Goal: Information Seeking & Learning: Learn about a topic

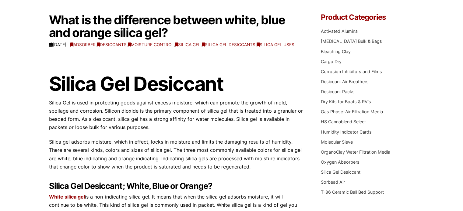
scroll to position [61, 0]
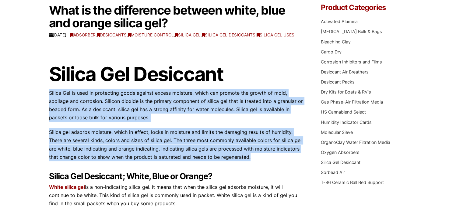
drag, startPoint x: 49, startPoint y: 99, endPoint x: 260, endPoint y: 159, distance: 219.6
click at [261, 161] on div "Silica Gel Desiccant Silica Gel is used in protecting goods against excess mois…" at bounding box center [176, 185] width 254 height 283
copy div "Silica Gel is used in protecting goods against excess moisture, which can promo…"
click at [144, 138] on p "Silica gel adsorbs moisture, which in effect, locks in moisture and limits the …" at bounding box center [176, 144] width 254 height 33
drag, startPoint x: 249, startPoint y: 164, endPoint x: 39, endPoint y: 100, distance: 219.6
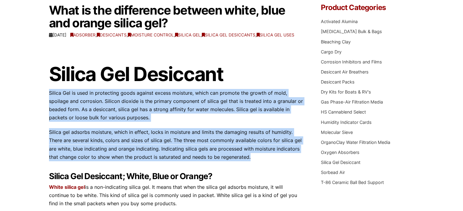
click at [39, 100] on div "Our website has detected that you are using an outdated browser that will preve…" at bounding box center [231, 206] width 463 height 534
copy div "Silica Gel is used in protecting goods against excess moisture, which can promo…"
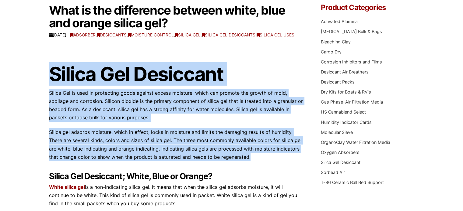
drag, startPoint x: 47, startPoint y: 78, endPoint x: 251, endPoint y: 164, distance: 221.1
click at [251, 164] on div "Our website has detected that you are using an outdated browser that will preve…" at bounding box center [231, 206] width 463 height 534
copy div "Silica Gel Desiccant Silica Gel is used in protecting goods against excess mois…"
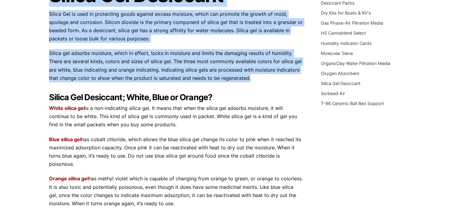
scroll to position [122, 0]
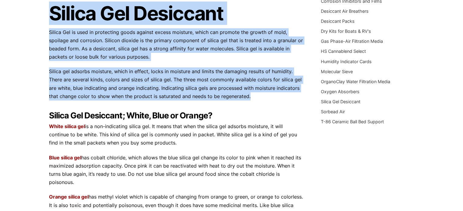
copy div "Silica Gel Desiccant Silica Gel is used in protecting goods against excess mois…"
